Goal: Task Accomplishment & Management: Manage account settings

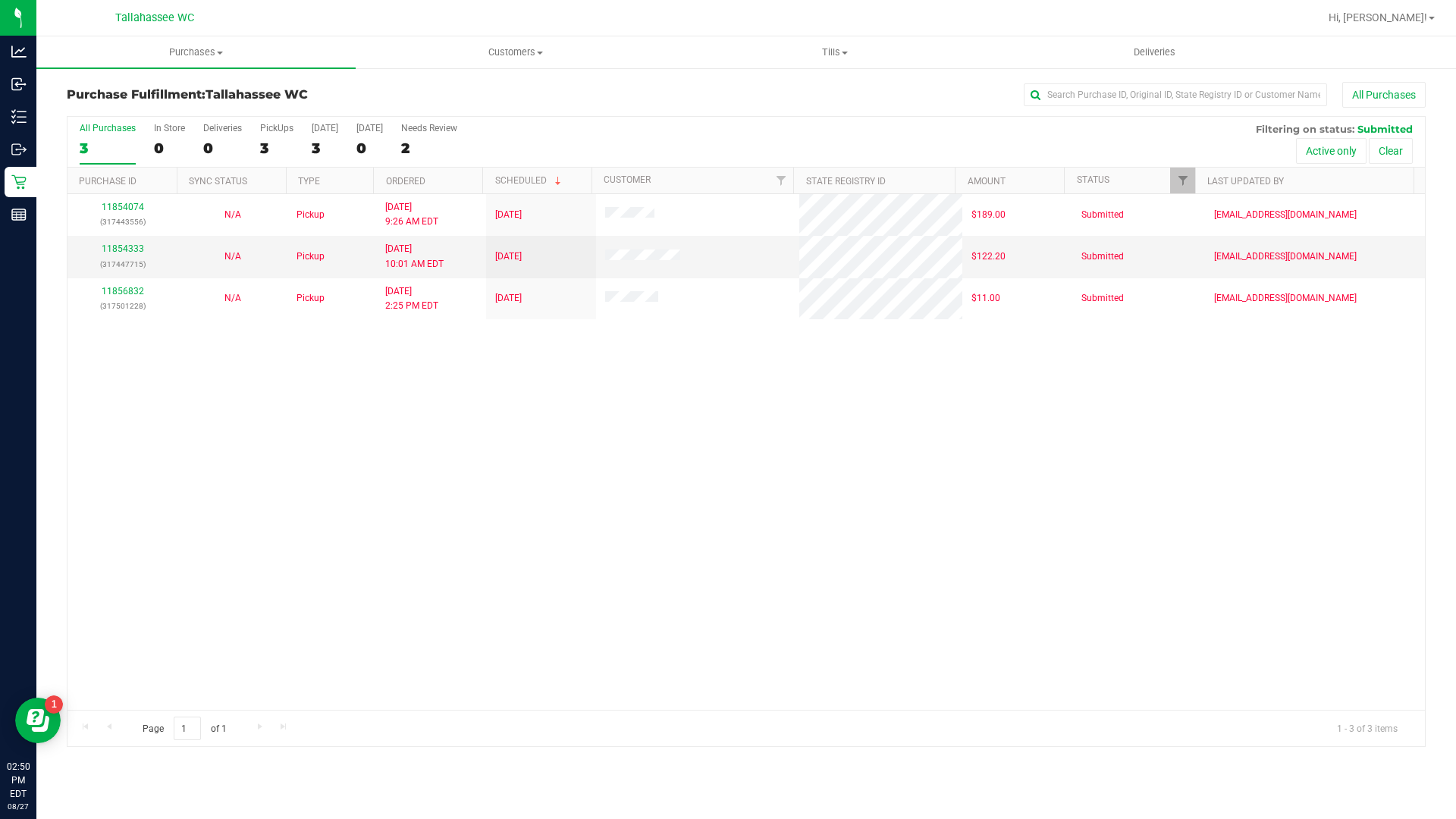
click at [441, 550] on div "11854074 (317443556) N/A Pickup 8/27/2025 9:26 AM EDT 8/27/2025 $189.00 Submitt…" at bounding box center [746, 451] width 1358 height 515
click at [928, 664] on div "11854074 (317443556) N/A Pickup 8/27/2025 9:26 AM EDT 8/27/2025 $189.00 Submitt…" at bounding box center [746, 451] width 1358 height 515
click at [664, 578] on div "11854074 (317443556) N/A Pickup 8/27/2025 9:26 AM EDT 8/27/2025 $189.00 Submitt…" at bounding box center [746, 451] width 1358 height 515
click at [659, 582] on div "11854074 (317443556) N/A Pickup 8/27/2025 9:26 AM EDT 8/27/2025 $189.00 Submitt…" at bounding box center [746, 451] width 1358 height 515
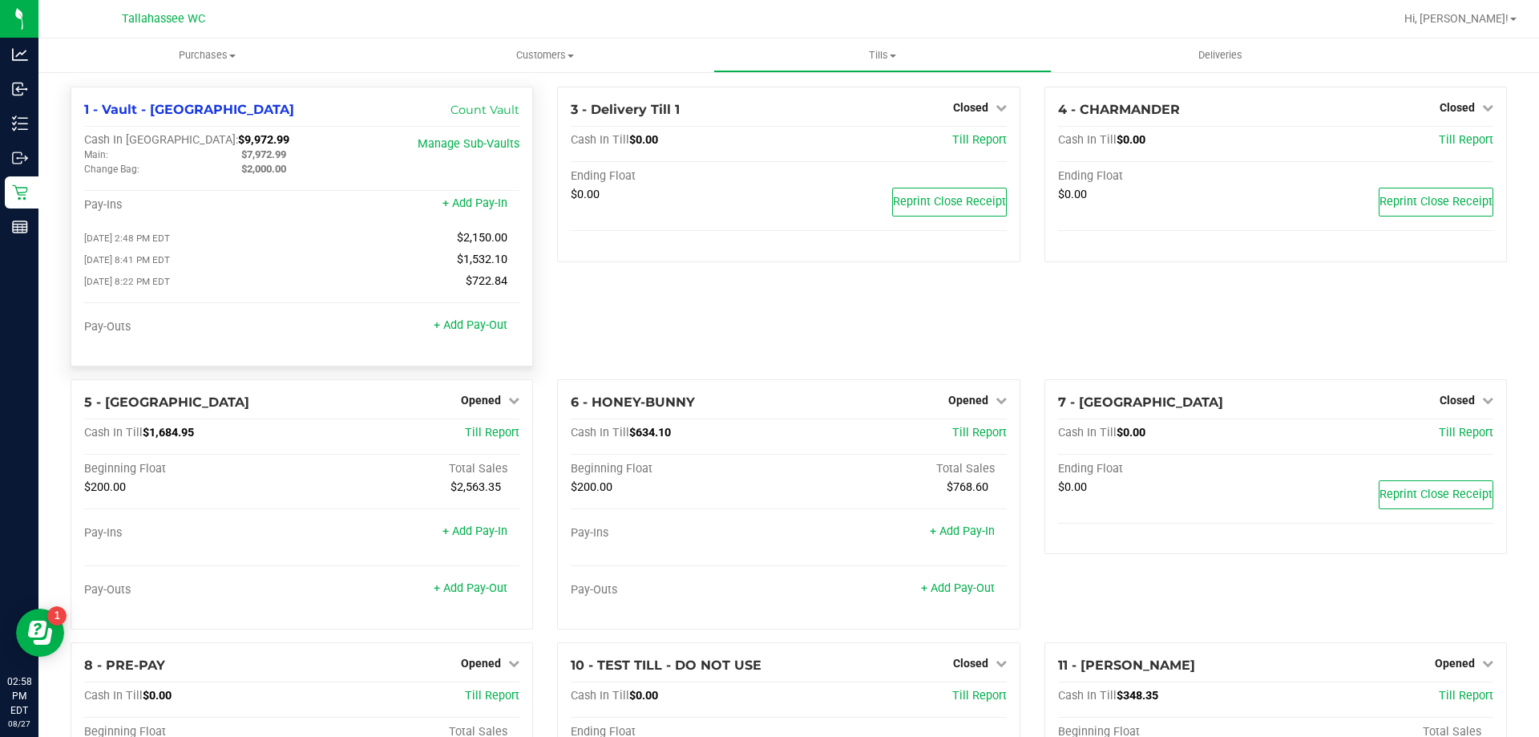
click at [238, 142] on span "$9,972.99" at bounding box center [263, 140] width 51 height 14
copy span "9,972.99"
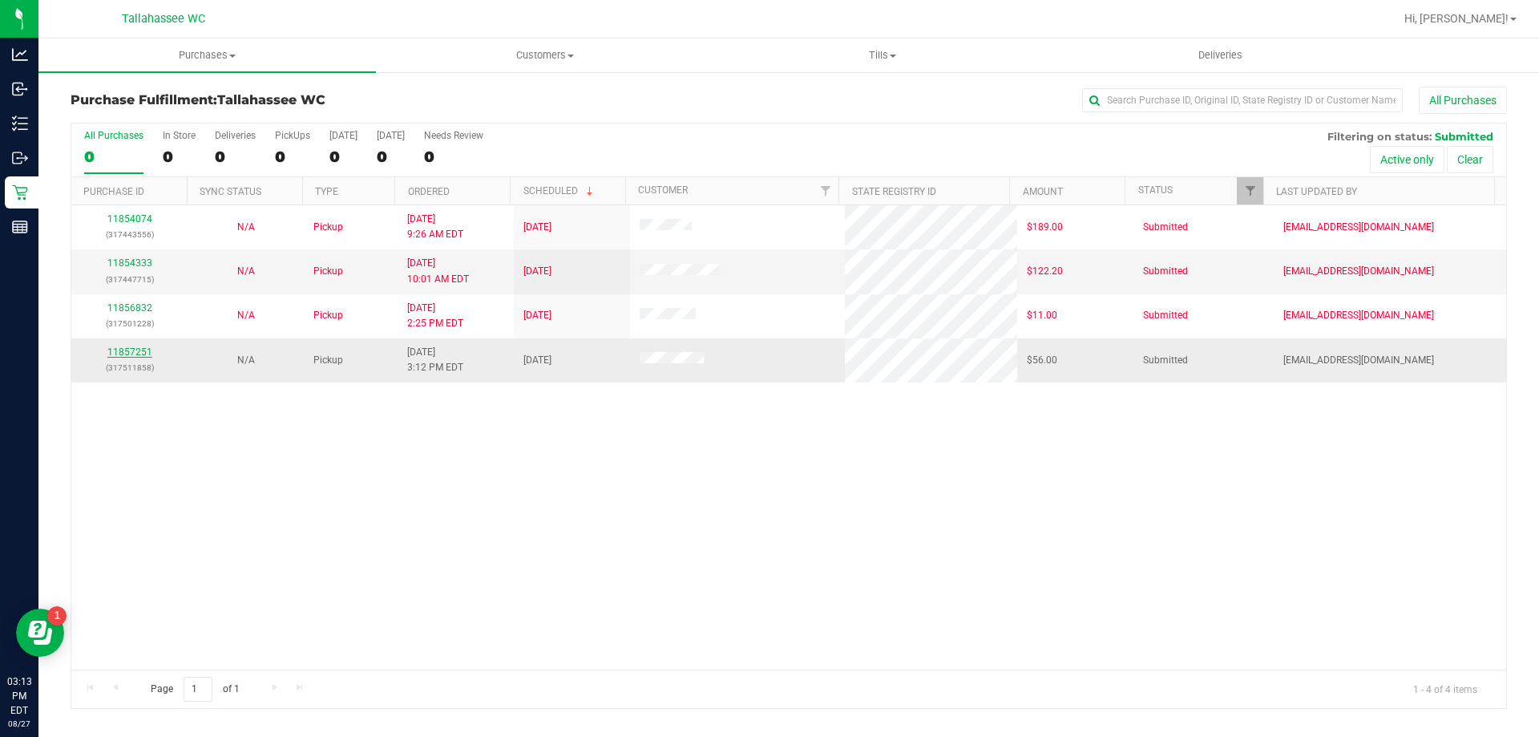
click at [143, 348] on link "11857251" at bounding box center [129, 351] width 45 height 11
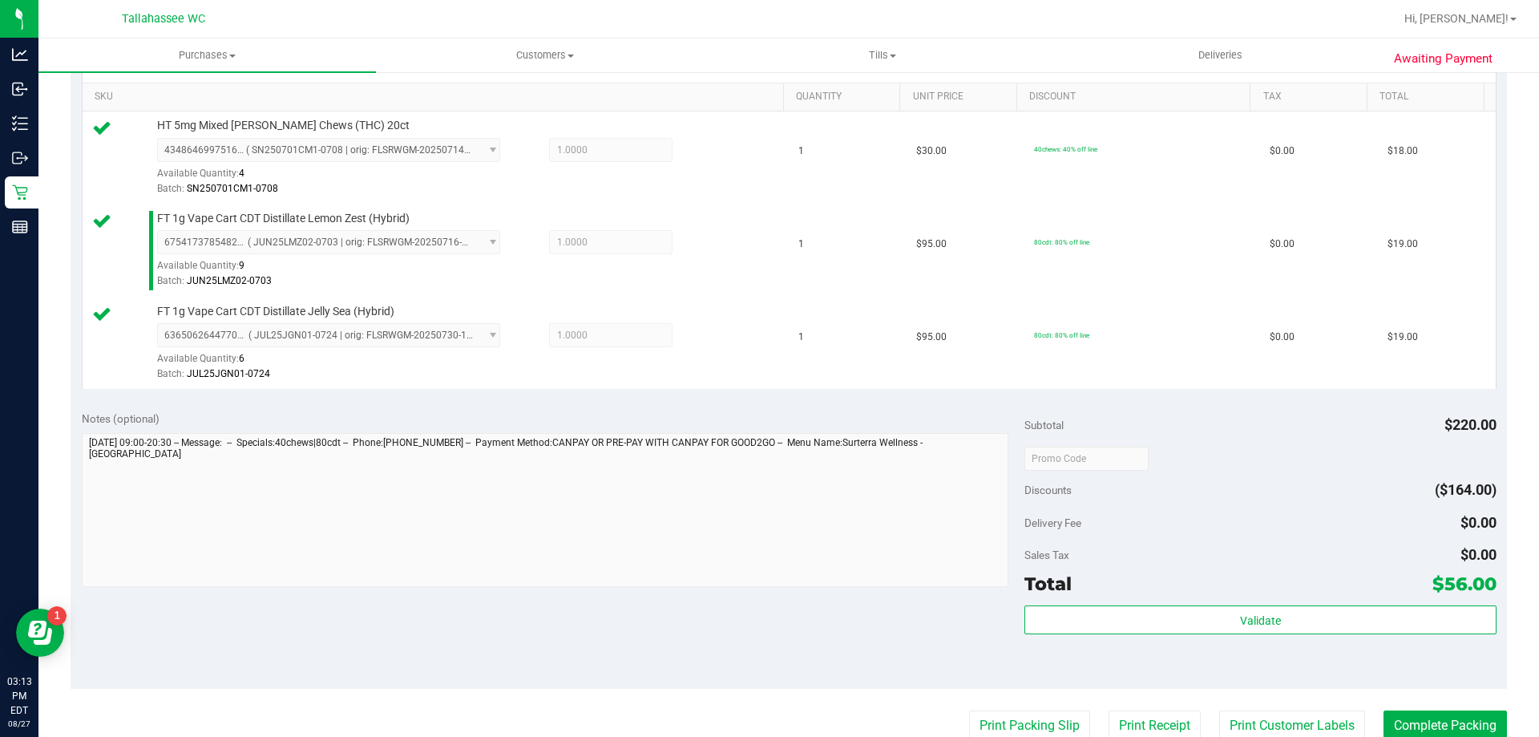
scroll to position [481, 0]
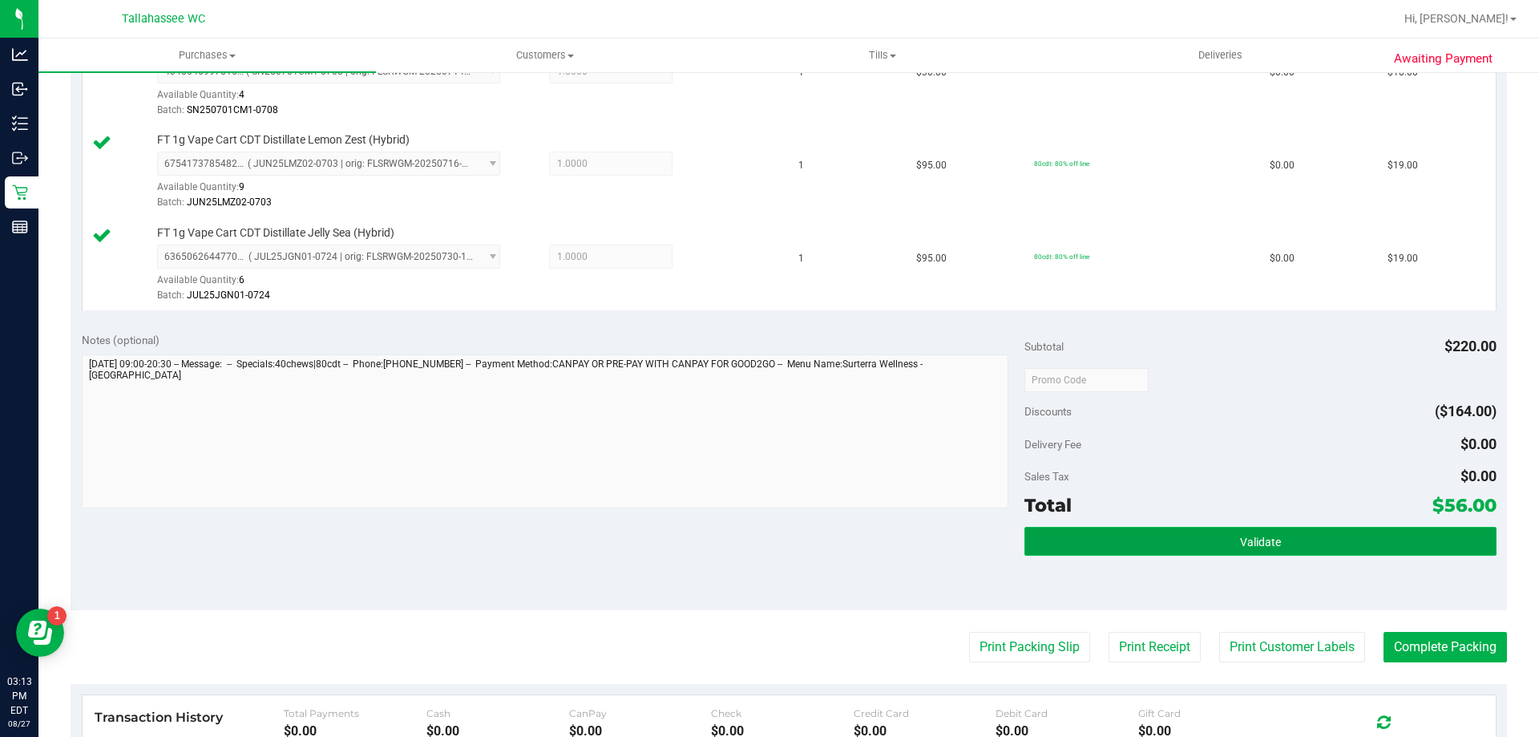
click at [1025, 542] on button "Validate" at bounding box center [1260, 541] width 471 height 29
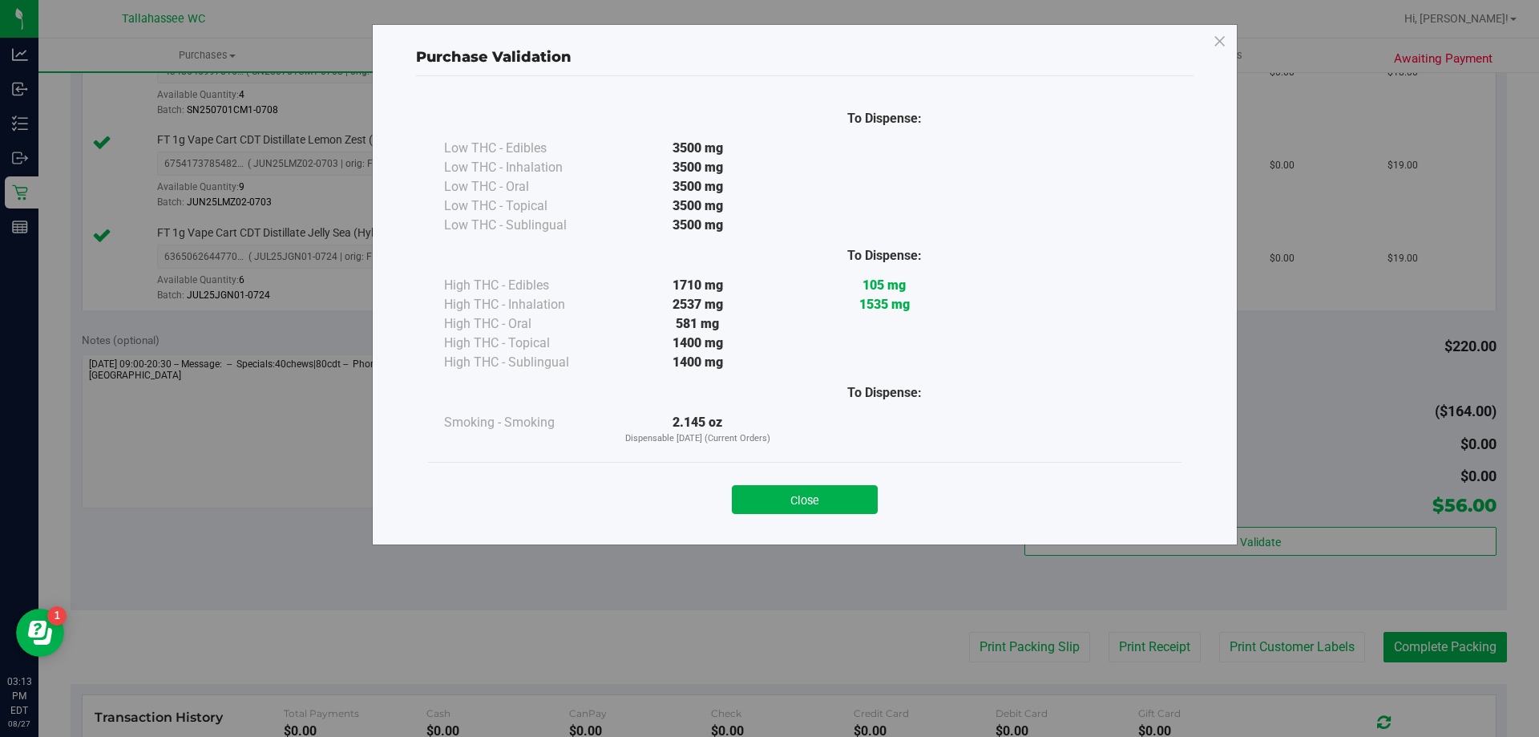
drag, startPoint x: 796, startPoint y: 495, endPoint x: 885, endPoint y: 541, distance: 100.4
click at [797, 495] on button "Close" at bounding box center [805, 499] width 146 height 29
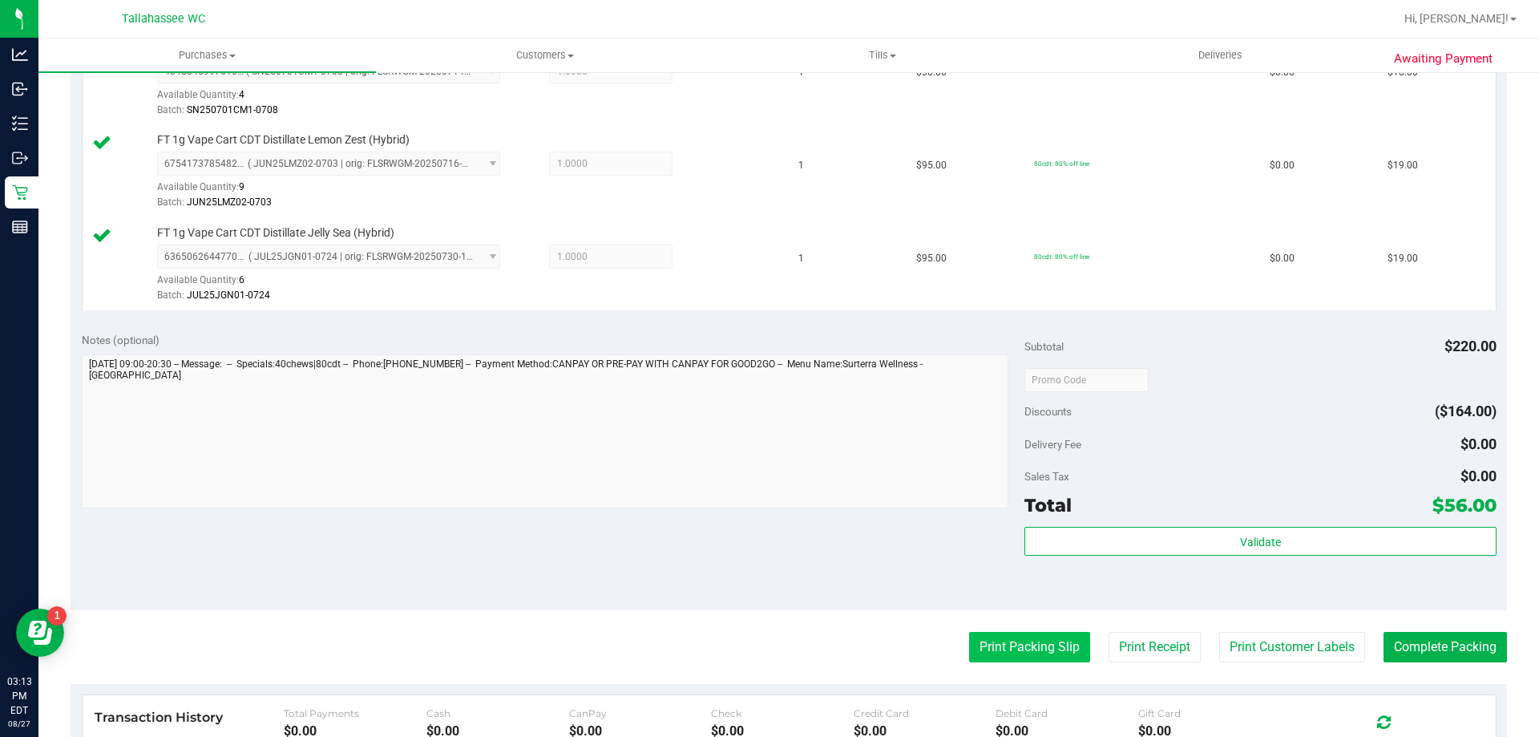
click at [984, 645] on button "Print Packing Slip" at bounding box center [1029, 647] width 121 height 30
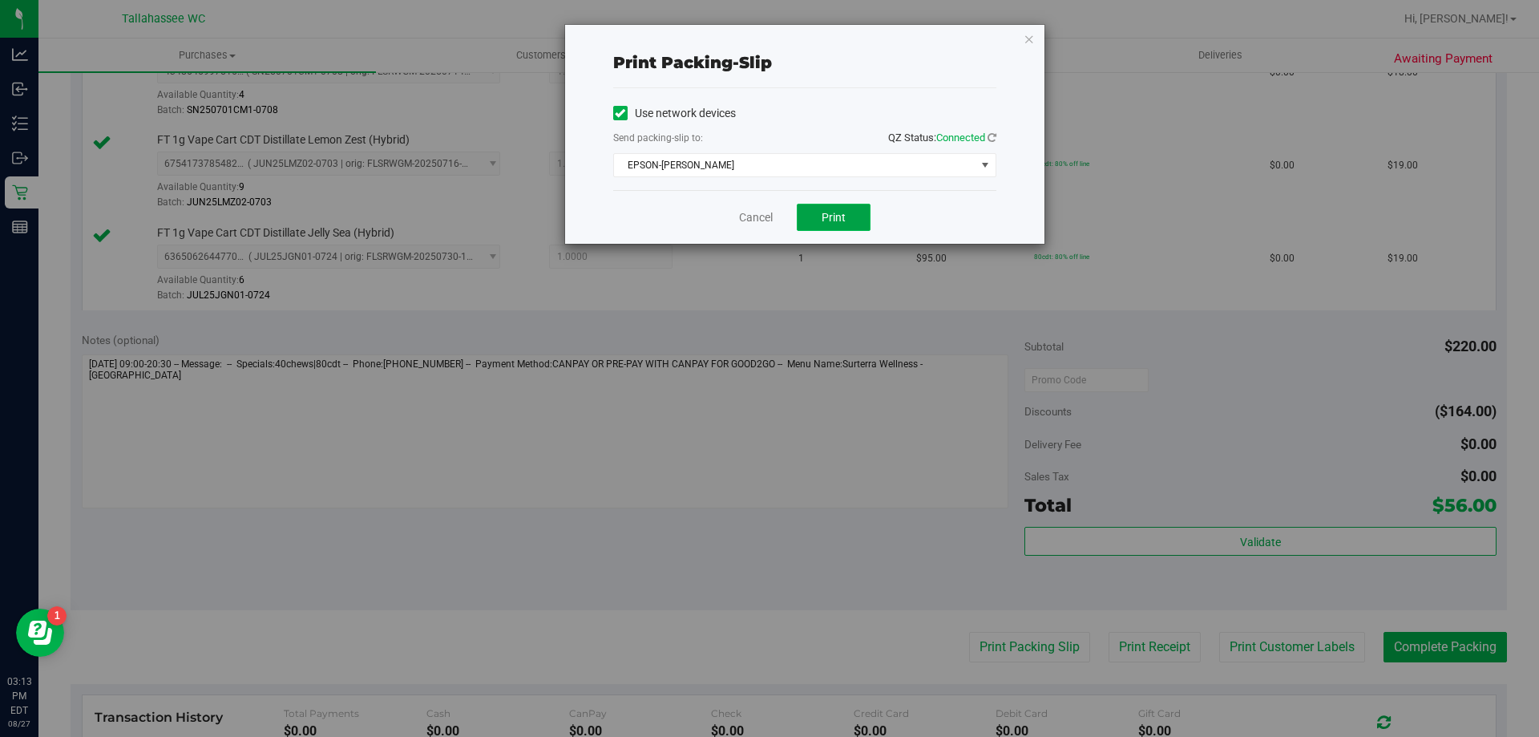
click at [859, 225] on button "Print" at bounding box center [834, 217] width 74 height 27
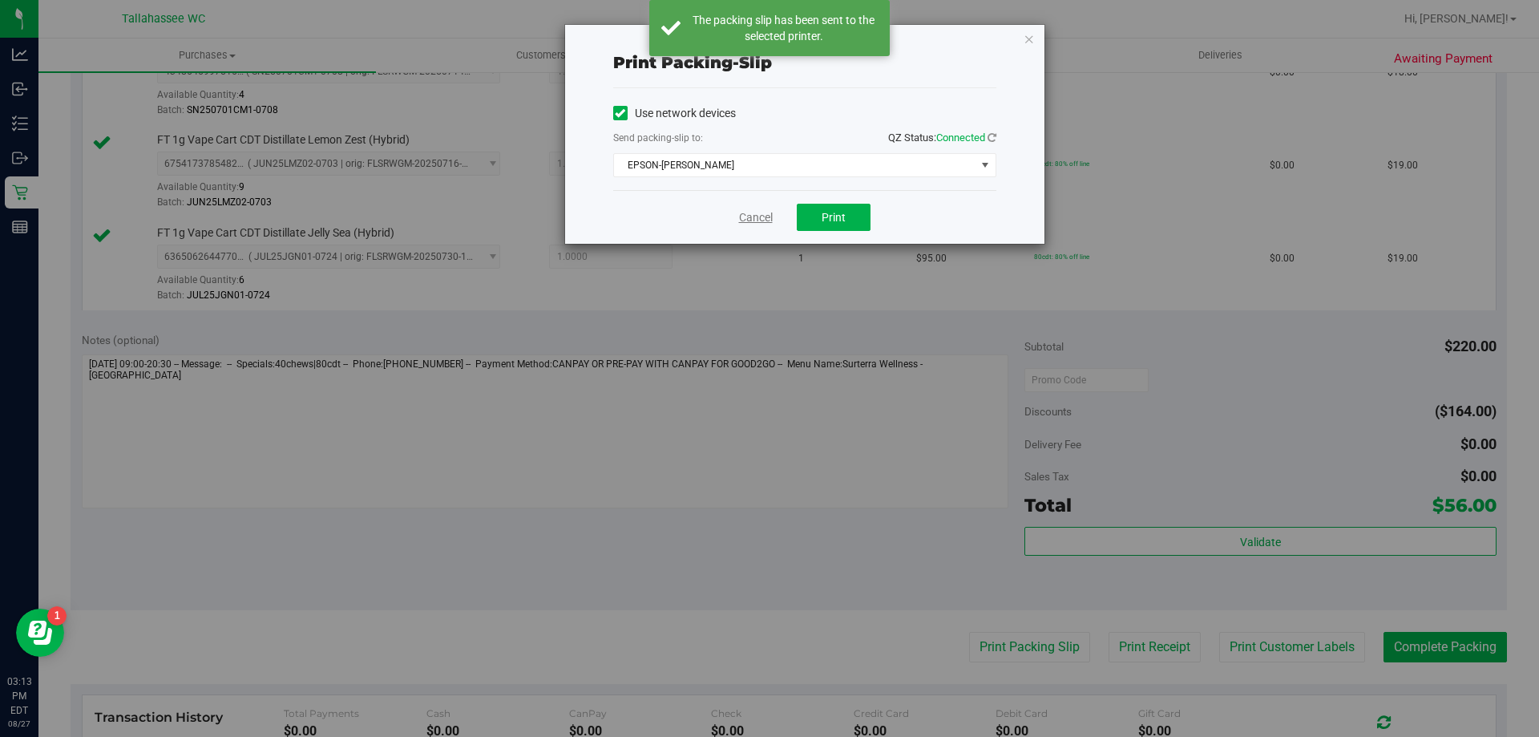
click at [764, 218] on link "Cancel" at bounding box center [756, 217] width 34 height 17
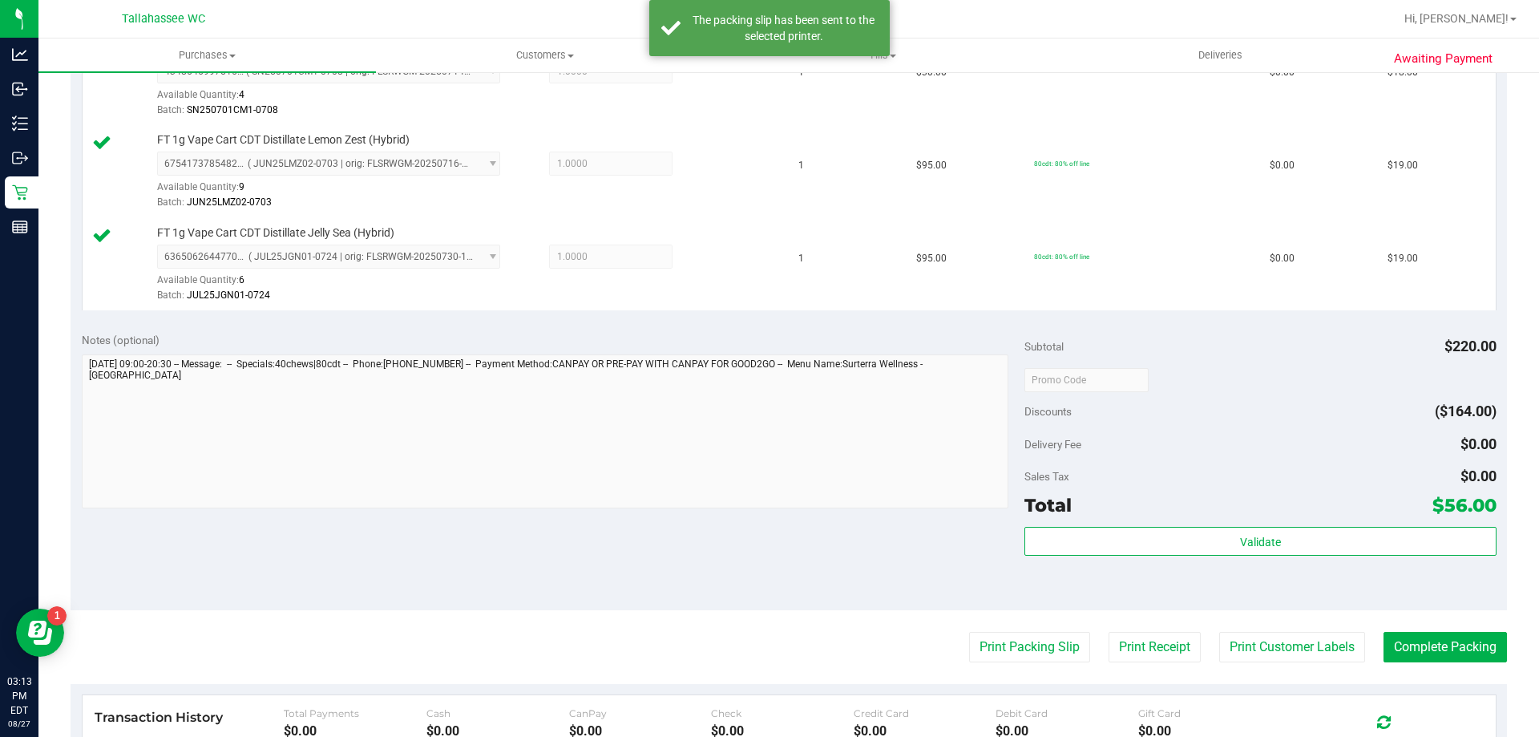
click at [1401, 625] on purchase-details "Back Edit Purchase Cancel Purchase View Profile # 11857251 BioTrack ID: - Submi…" at bounding box center [789, 295] width 1437 height 1378
click at [1404, 638] on button "Complete Packing" at bounding box center [1445, 647] width 123 height 30
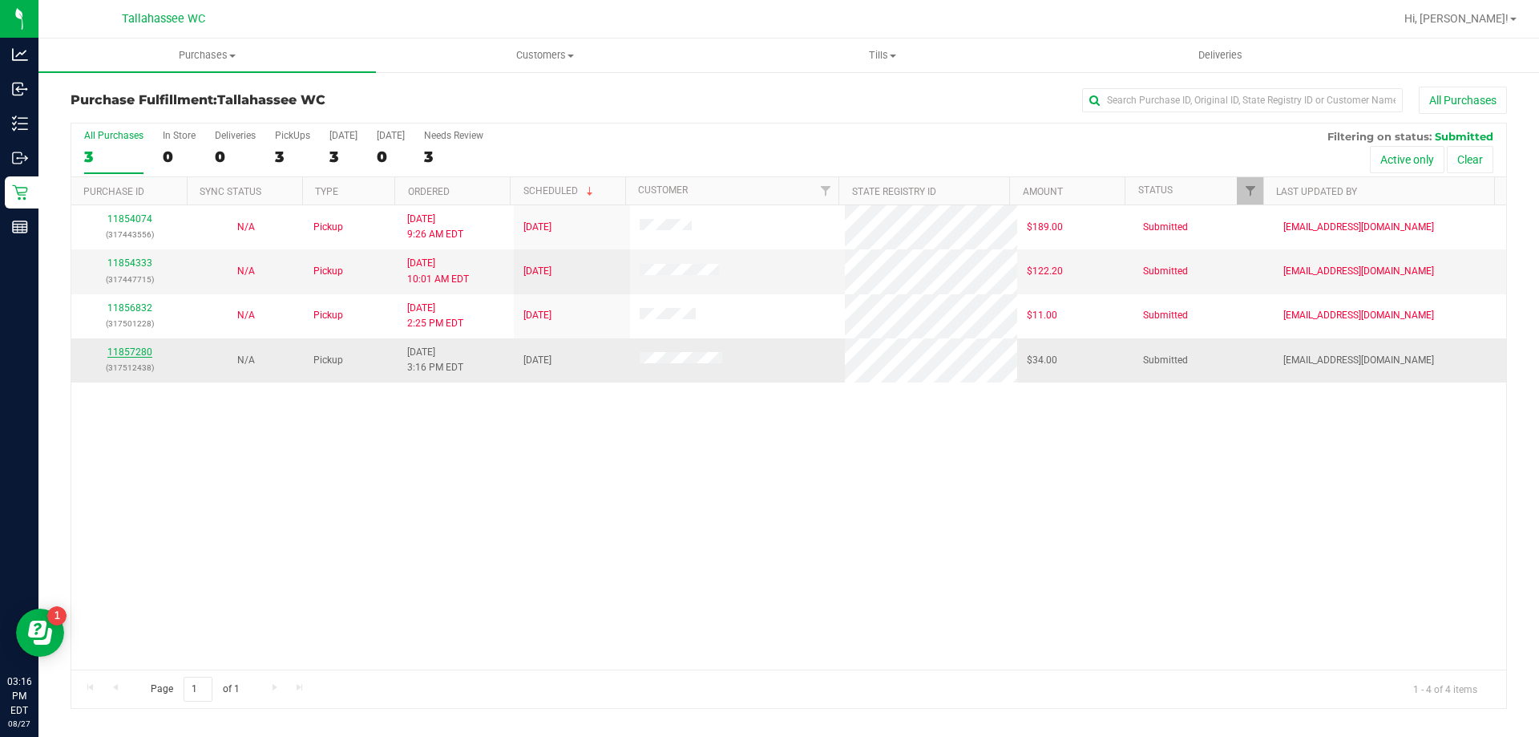
click at [144, 354] on link "11857280" at bounding box center [129, 351] width 45 height 11
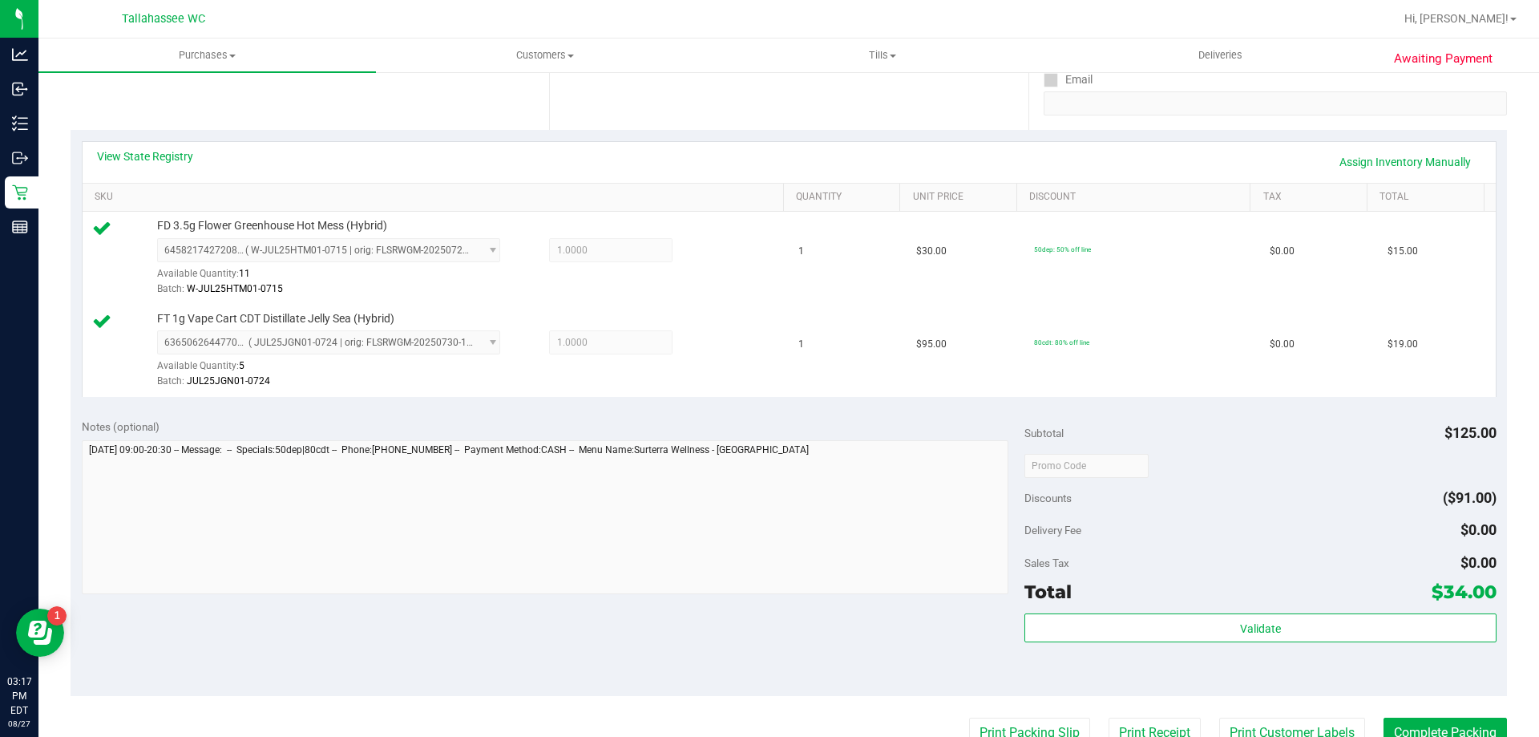
scroll to position [321, 0]
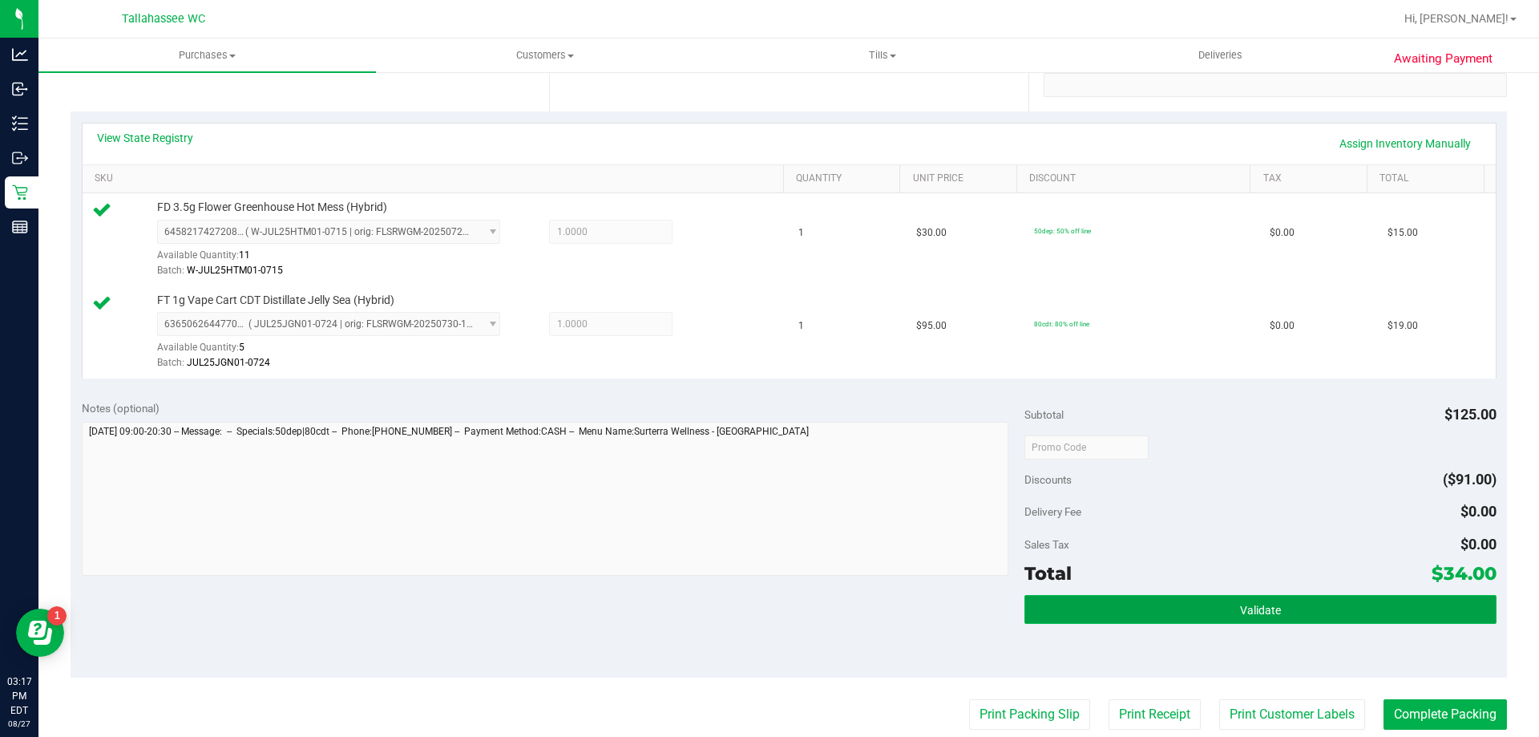
click at [1166, 595] on button "Validate" at bounding box center [1260, 609] width 471 height 29
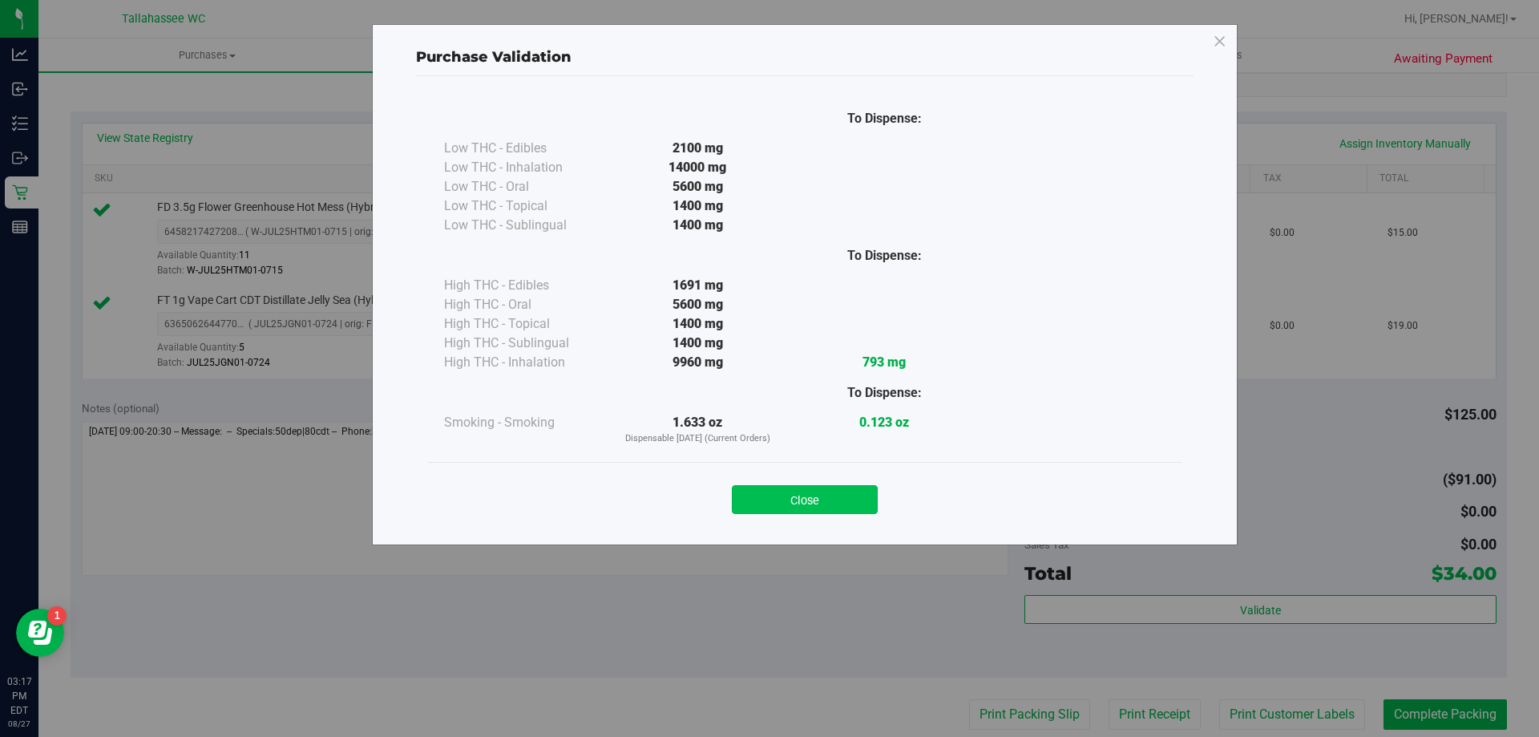
click at [802, 491] on button "Close" at bounding box center [805, 499] width 146 height 29
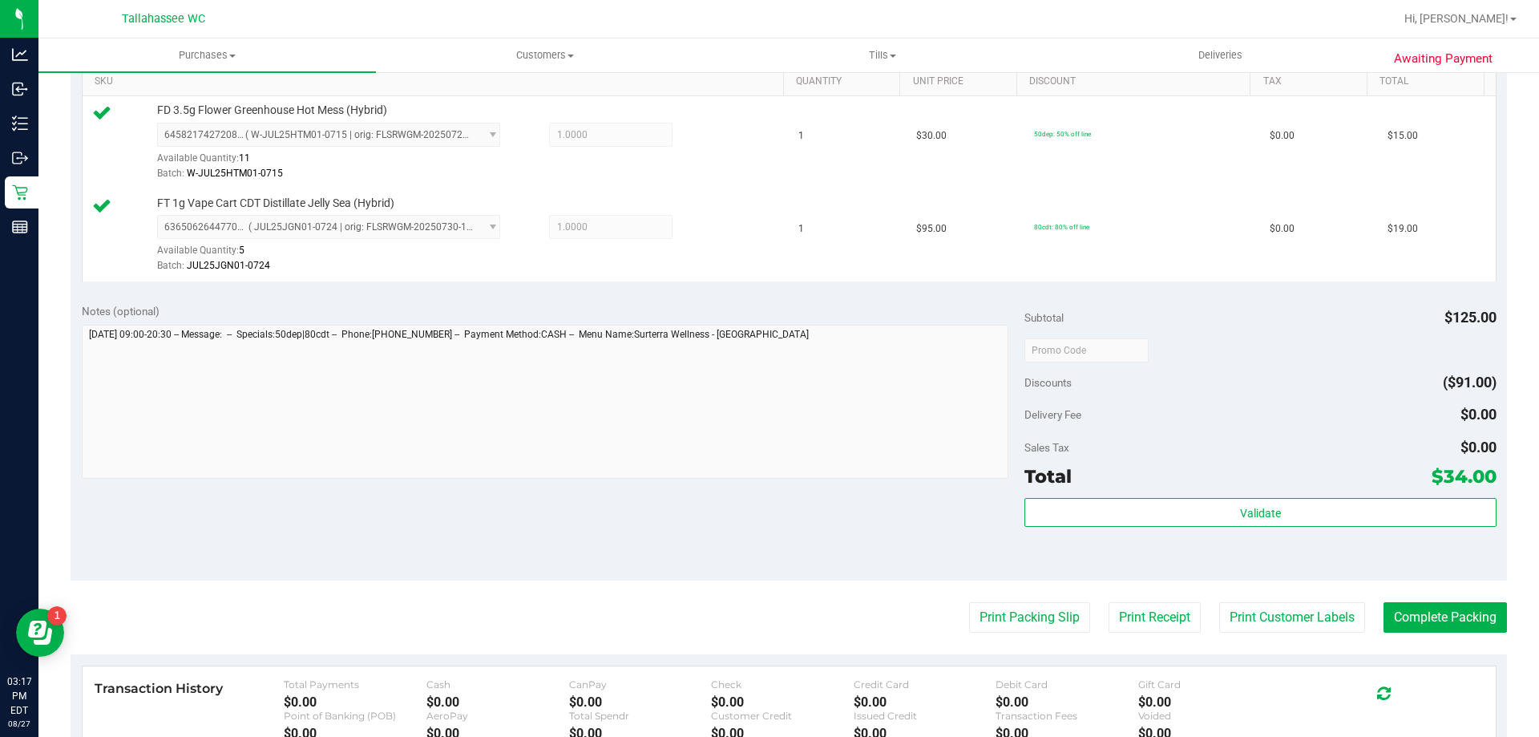
scroll to position [561, 0]
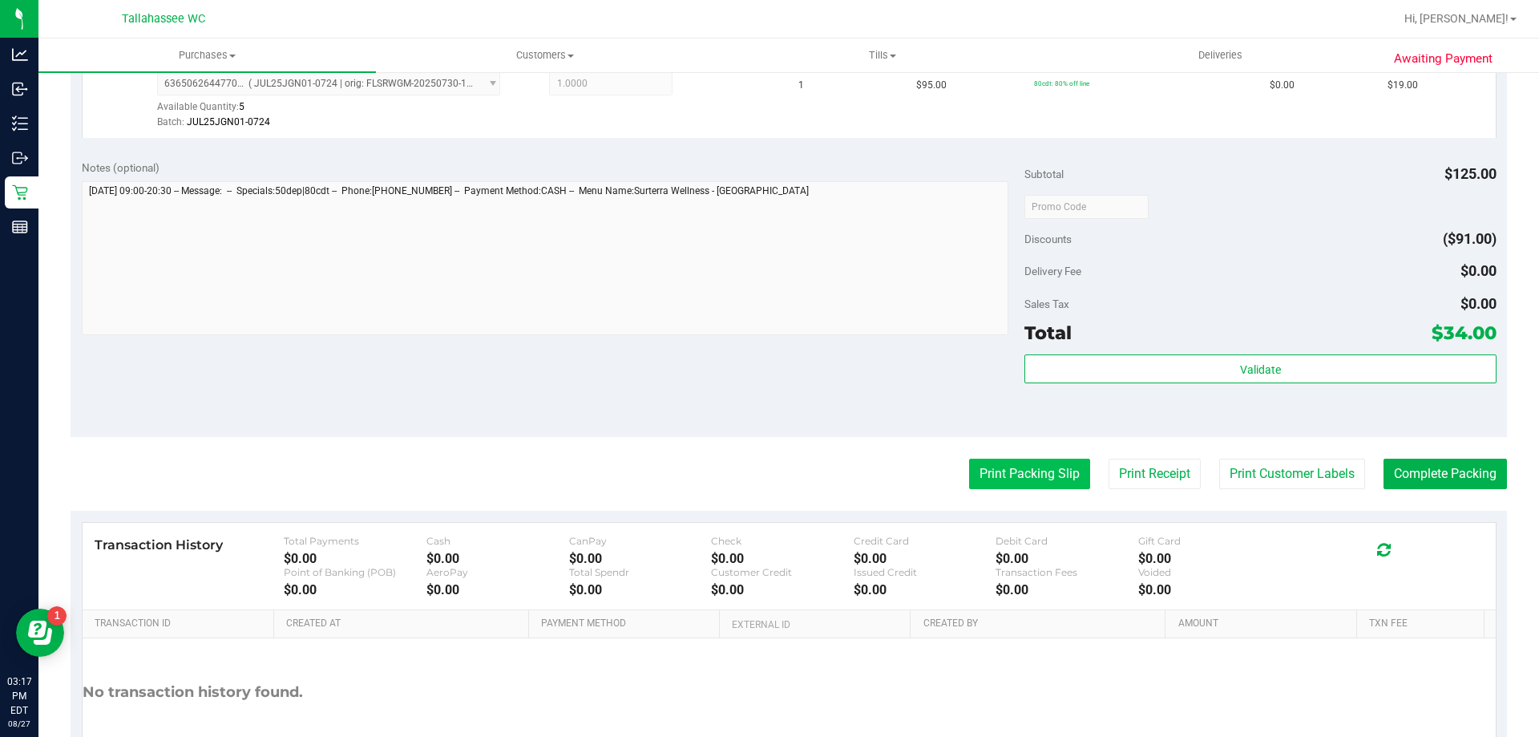
click at [975, 482] on button "Print Packing Slip" at bounding box center [1029, 474] width 121 height 30
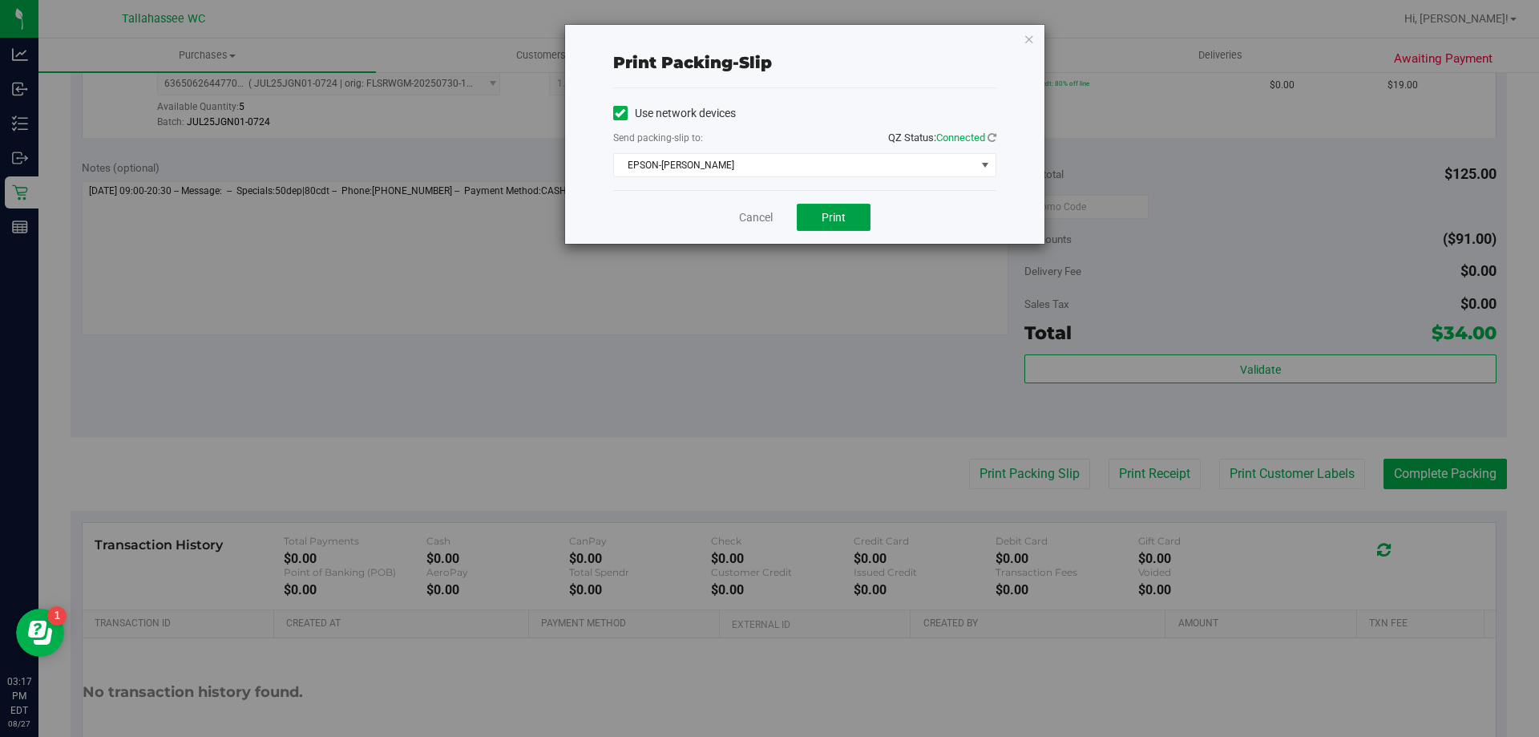
drag, startPoint x: 858, startPoint y: 217, endPoint x: 703, endPoint y: 225, distance: 154.9
click at [856, 216] on button "Print" at bounding box center [834, 217] width 74 height 27
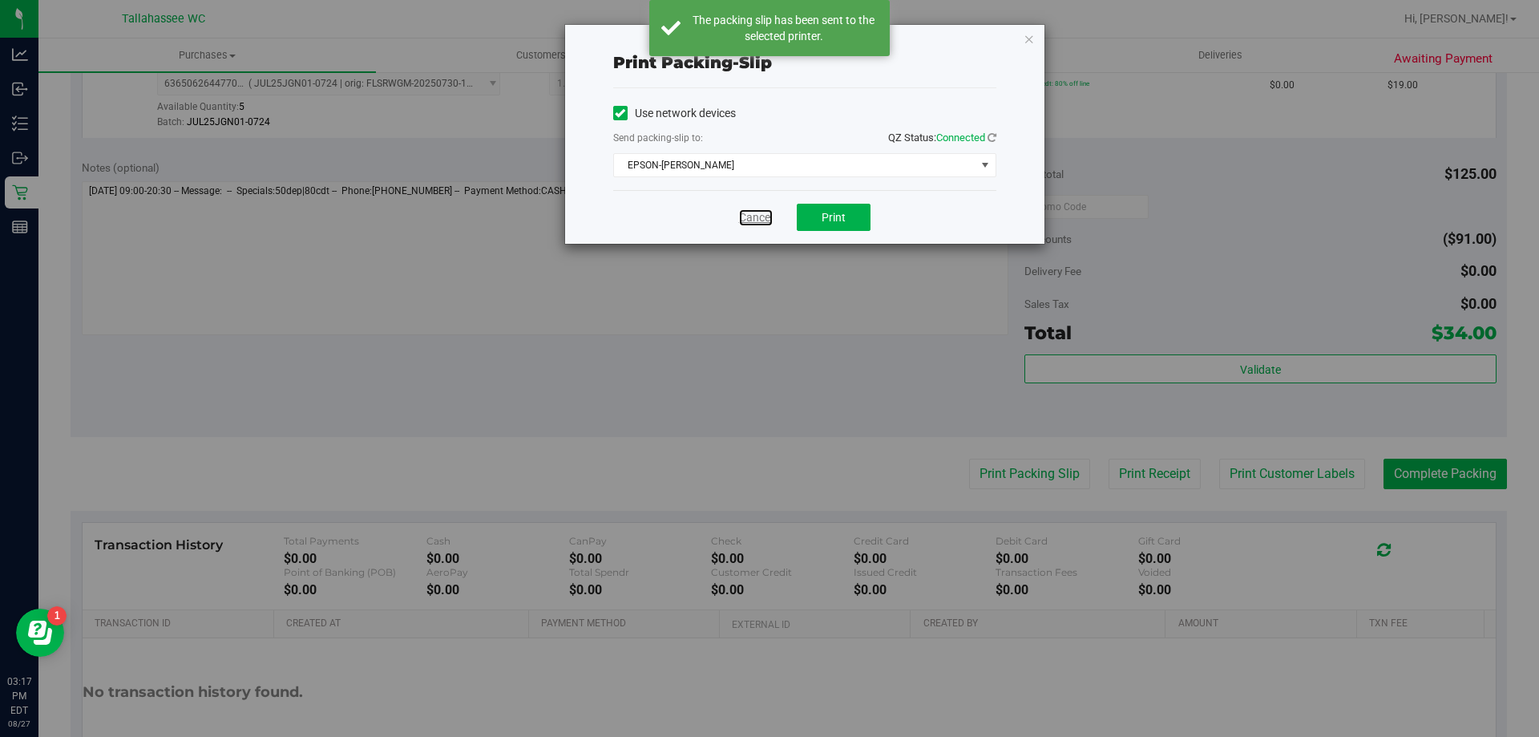
click at [757, 215] on link "Cancel" at bounding box center [756, 217] width 34 height 17
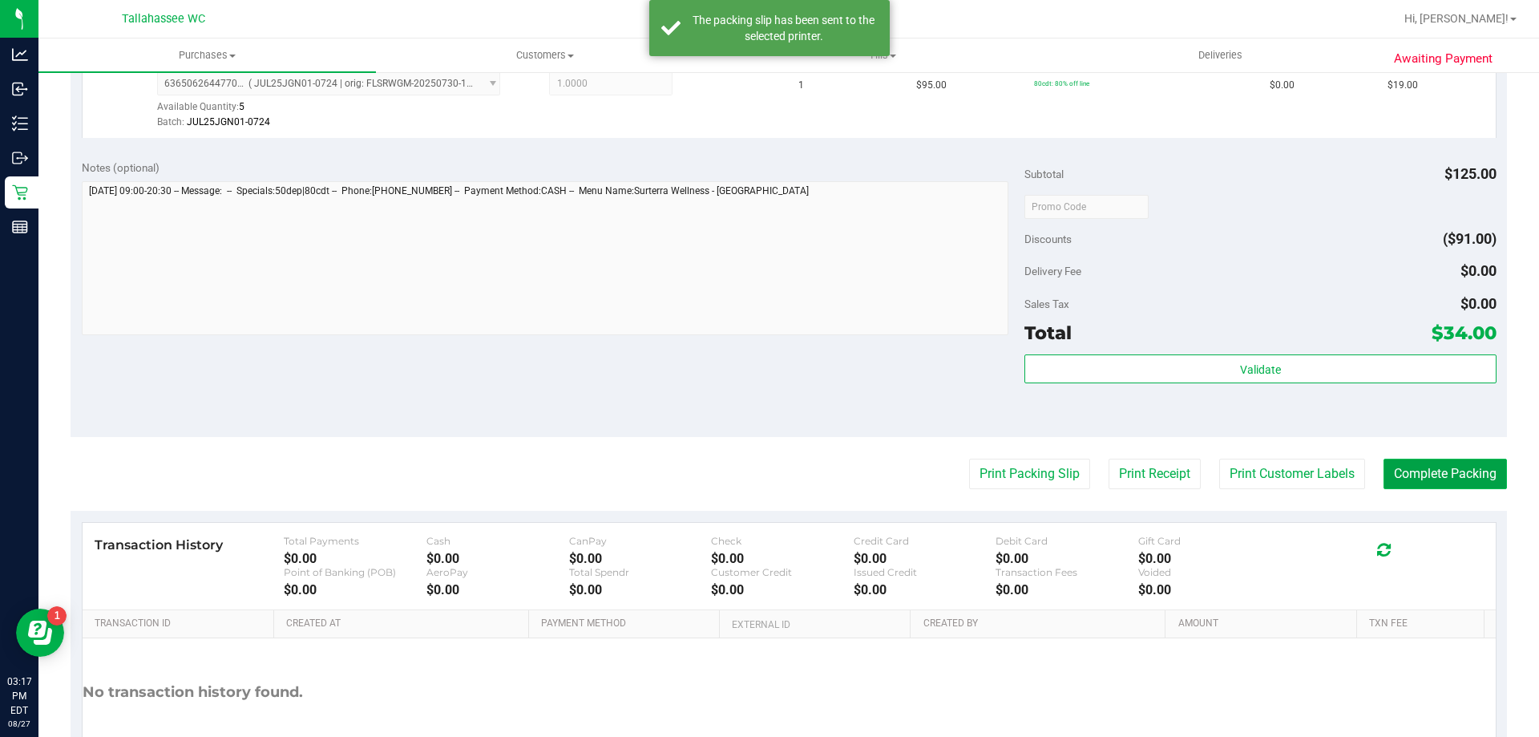
click at [1429, 466] on button "Complete Packing" at bounding box center [1445, 474] width 123 height 30
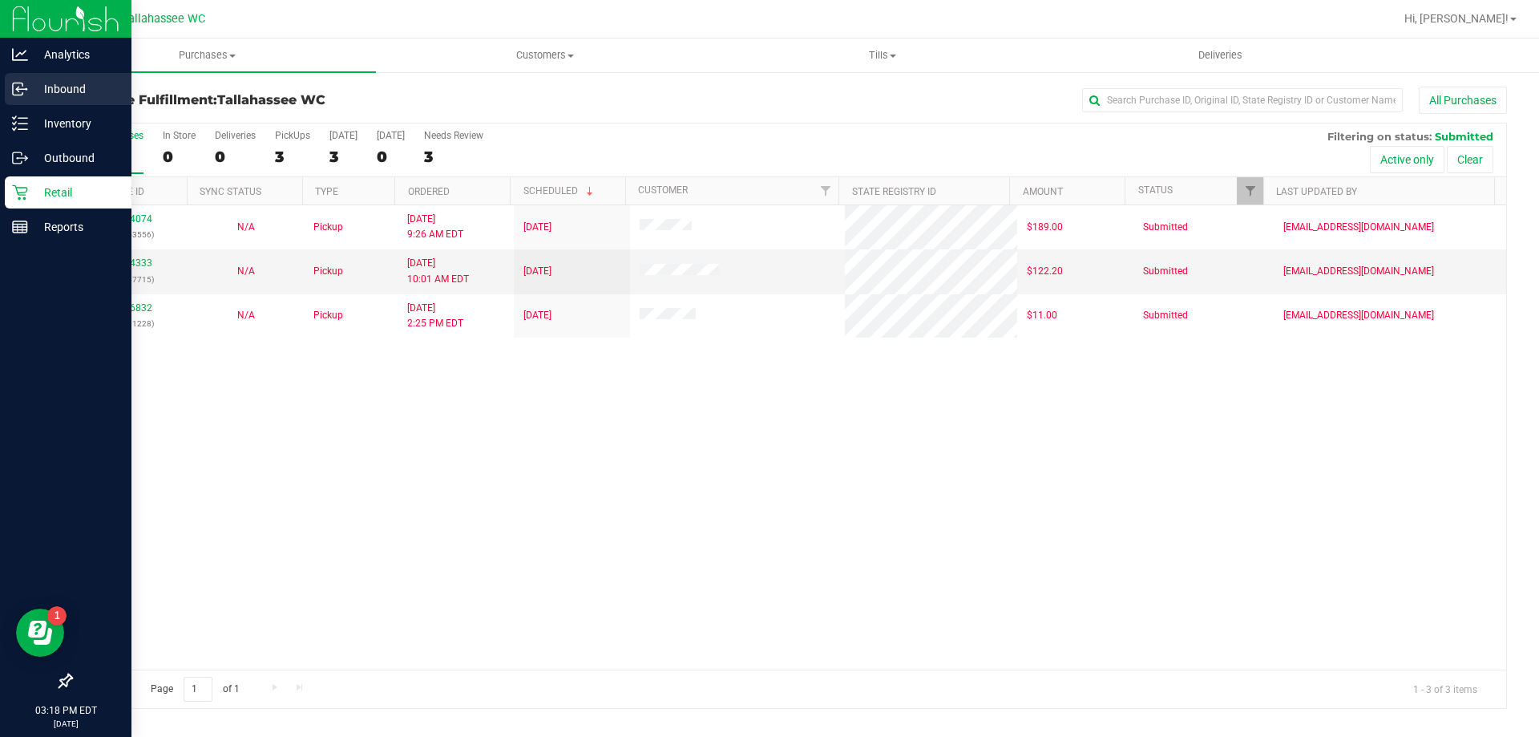
click at [23, 91] on icon at bounding box center [20, 89] width 16 height 16
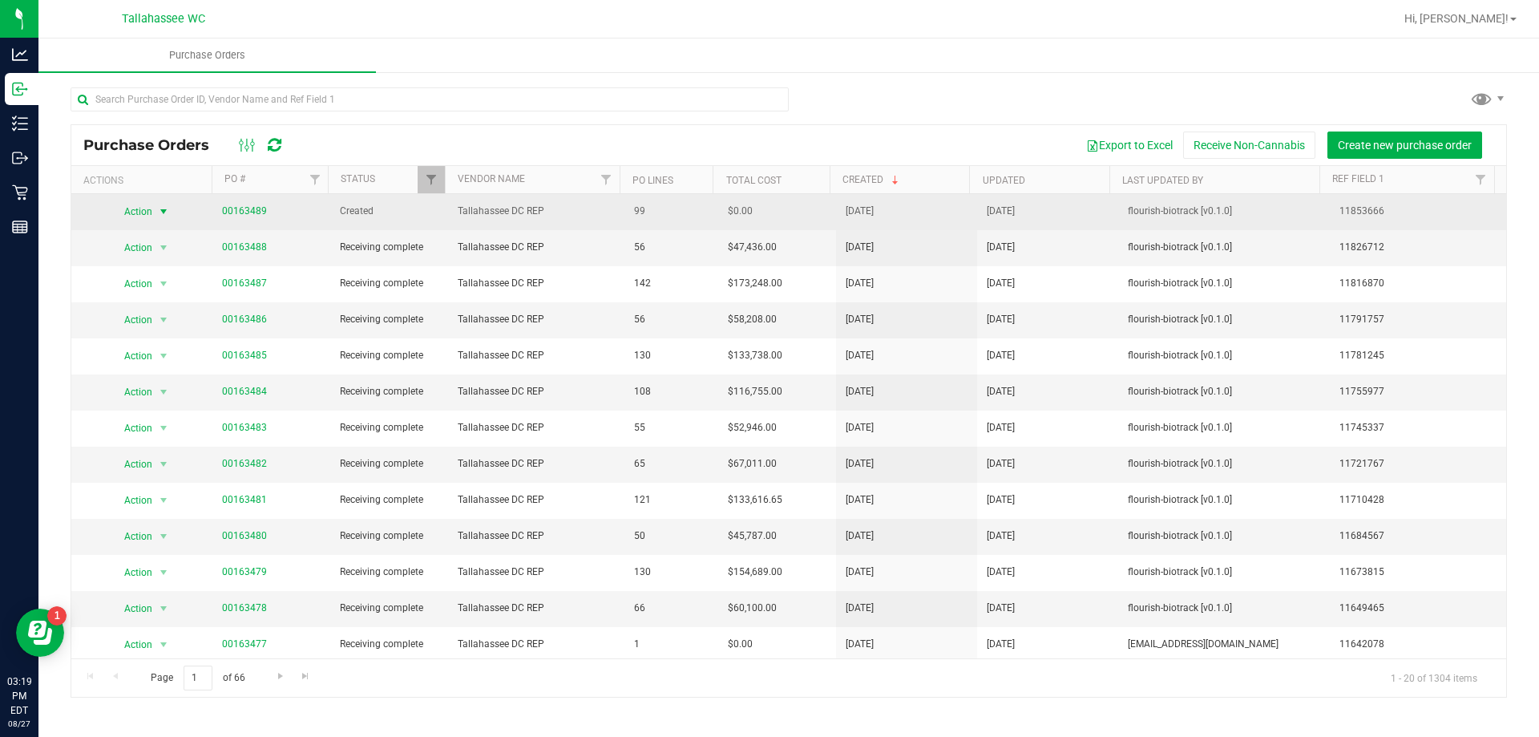
click at [154, 208] on span "select" at bounding box center [164, 211] width 20 height 22
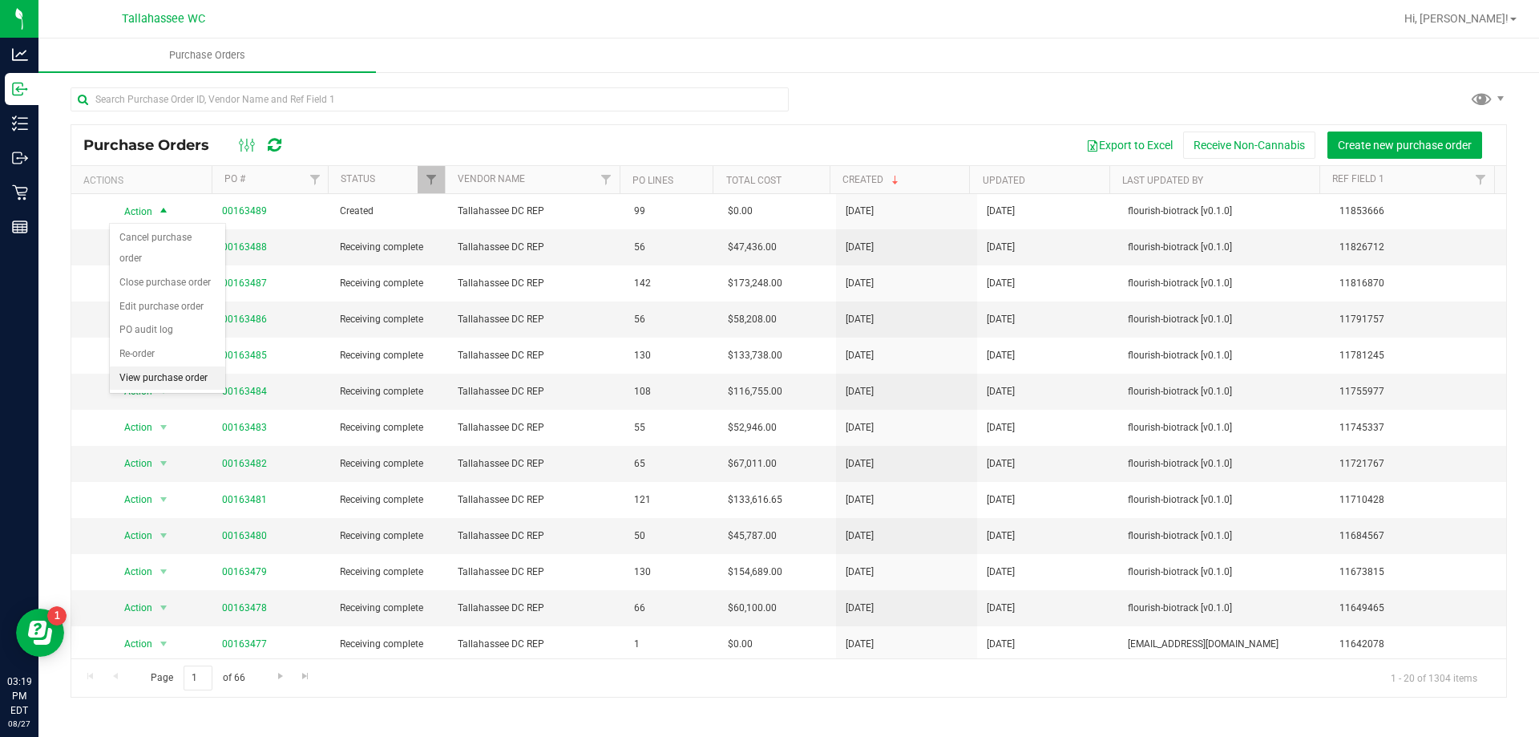
click at [192, 366] on li "View purchase order" at bounding box center [167, 378] width 115 height 24
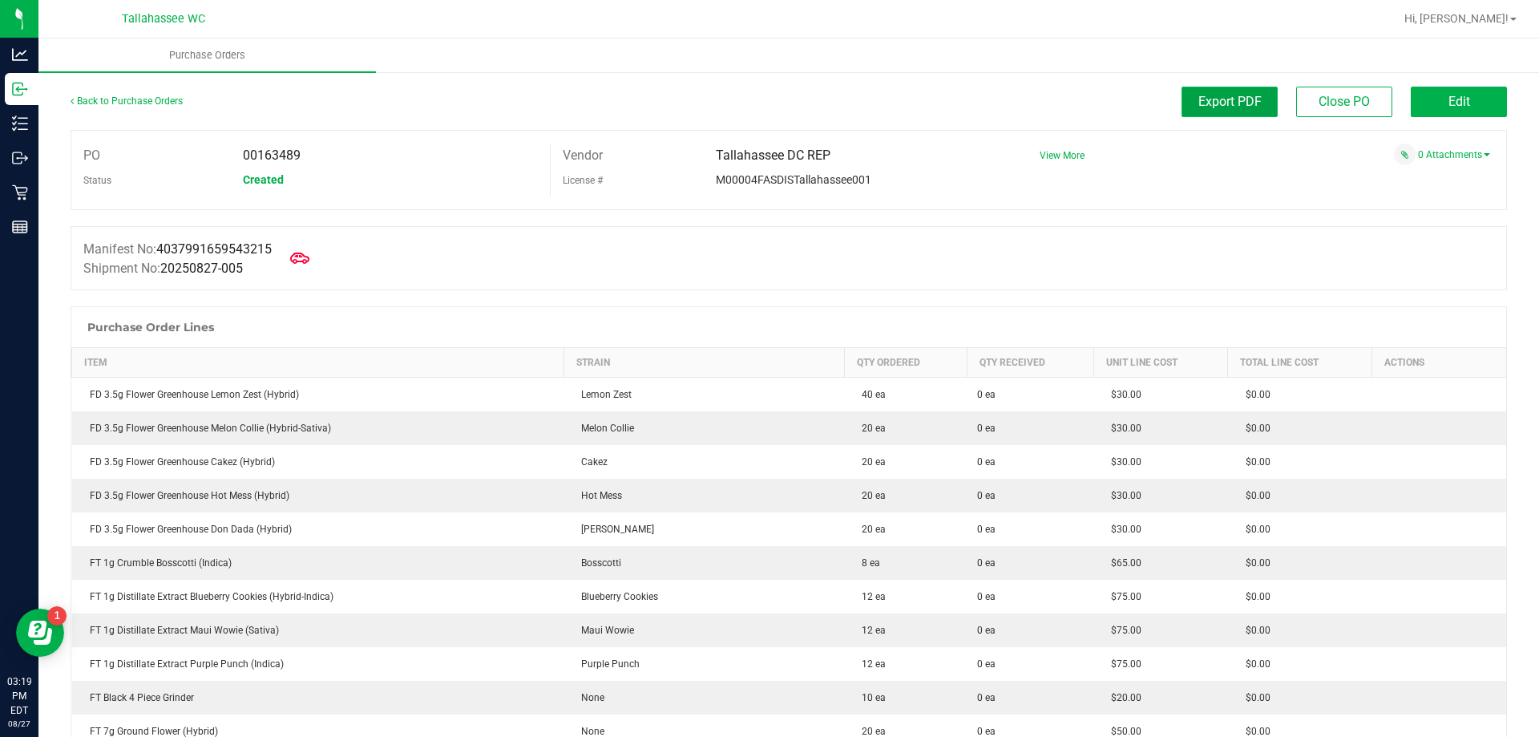
click at [1185, 106] on button "Export PDF" at bounding box center [1230, 102] width 96 height 30
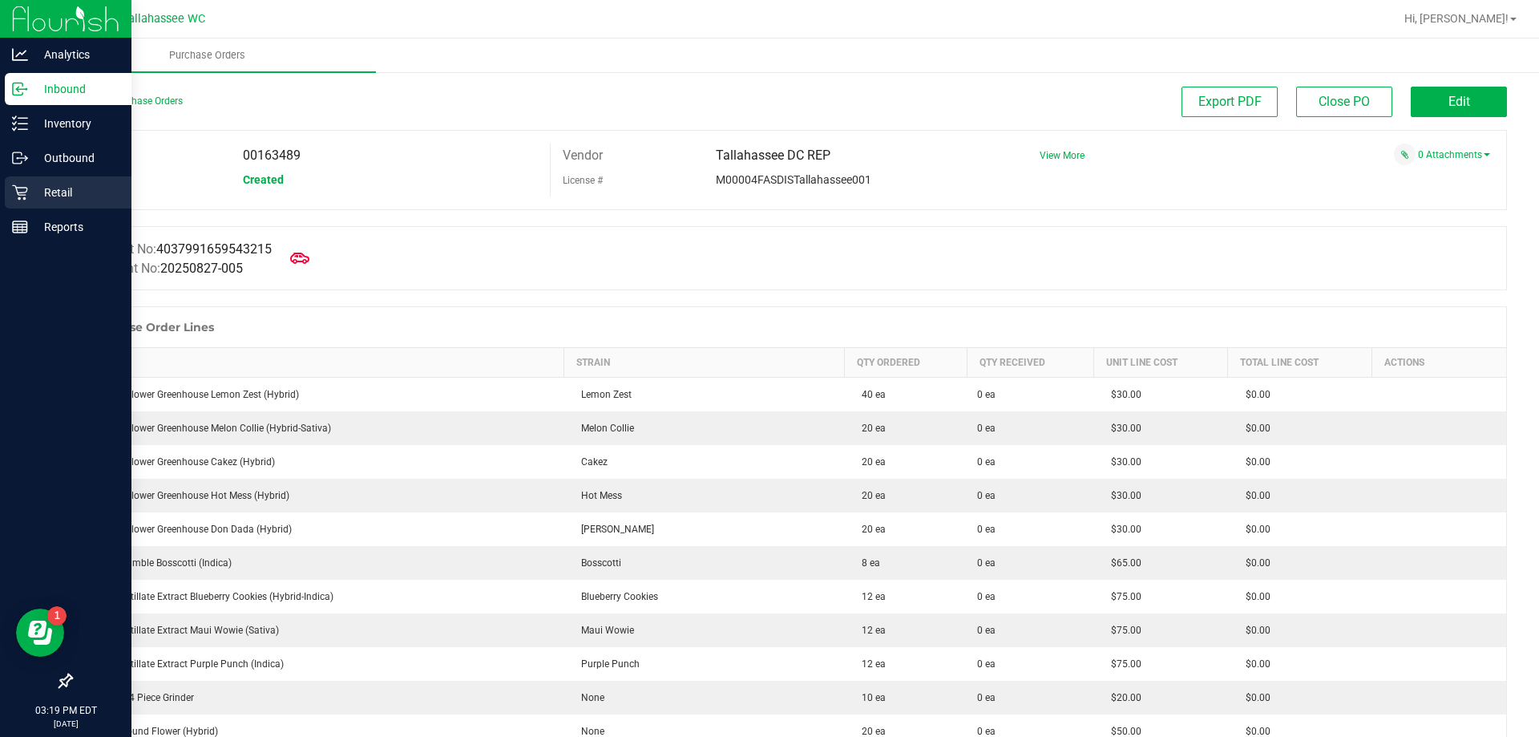
click at [20, 200] on div "Retail" at bounding box center [68, 192] width 127 height 32
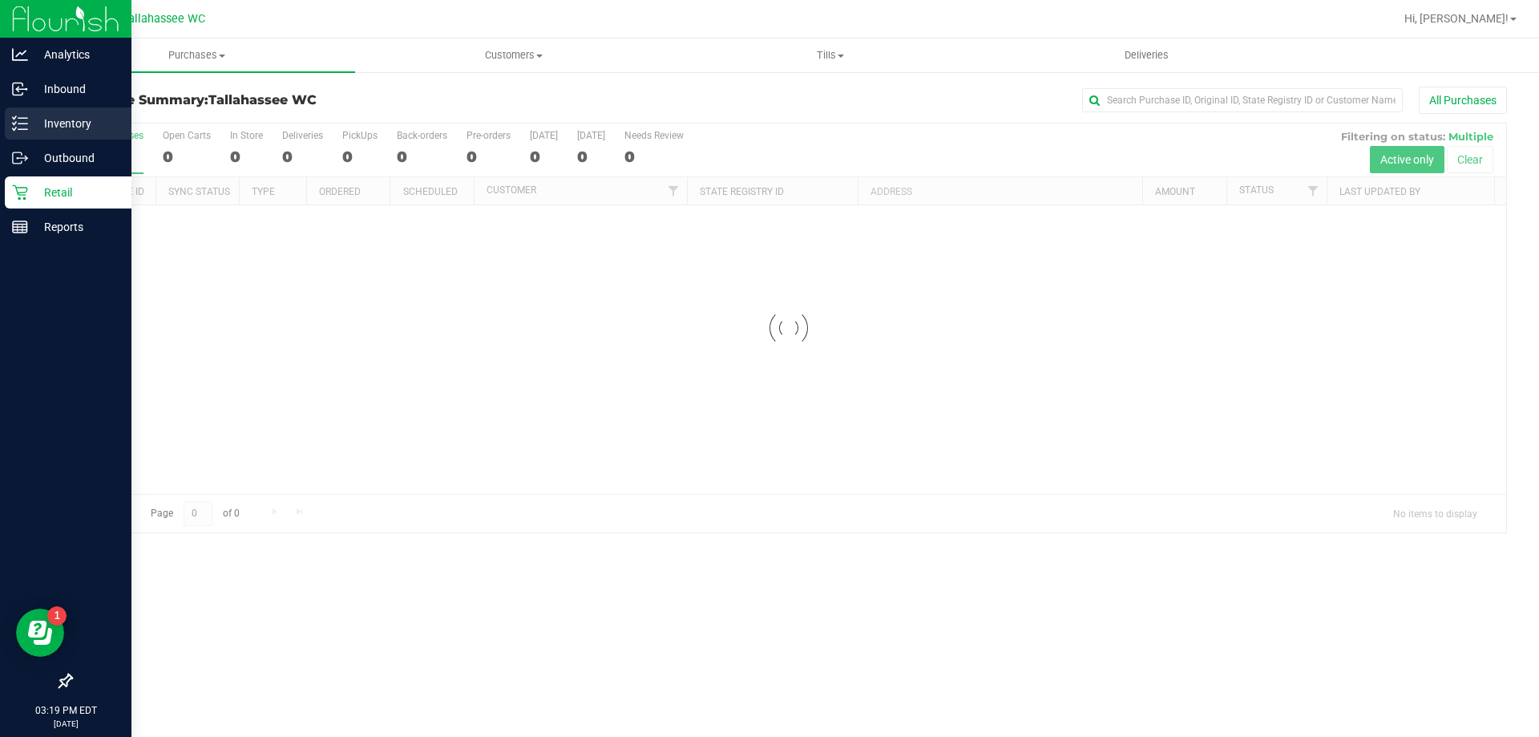
click at [18, 123] on icon at bounding box center [20, 123] width 16 height 16
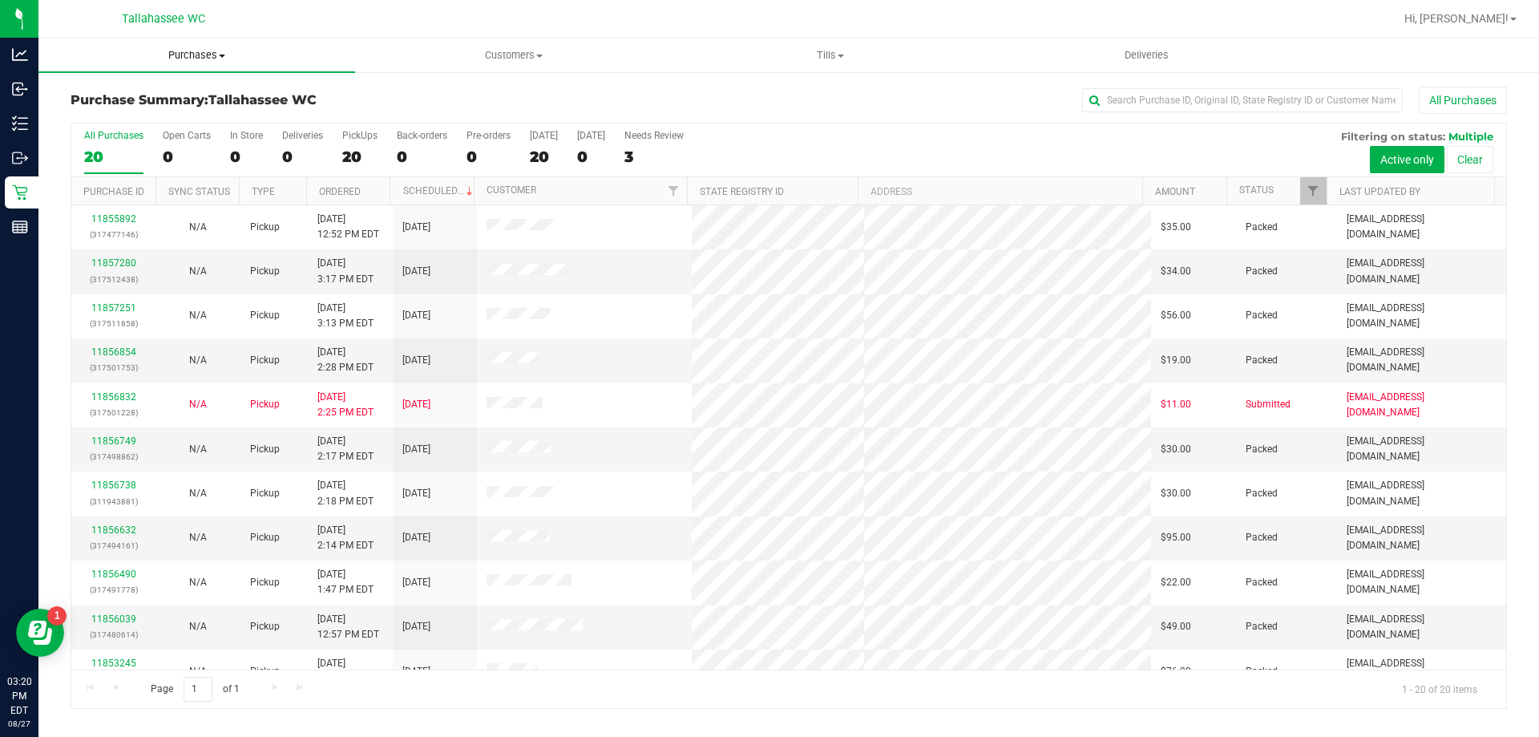
click at [216, 56] on span "Purchases" at bounding box center [196, 55] width 317 height 14
click at [200, 118] on li "Fulfillment" at bounding box center [196, 116] width 317 height 19
